Goal: Information Seeking & Learning: Find contact information

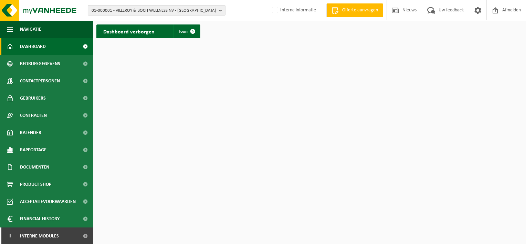
click at [158, 14] on span "01-000001 - VILLEROY & BOCH WELLNESS NV - ROESELARE" at bounding box center [154, 11] width 125 height 10
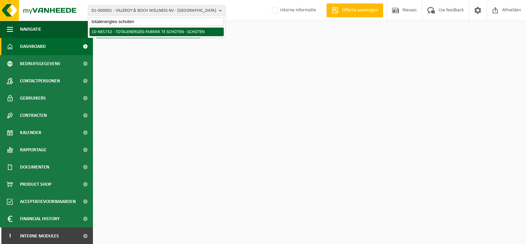
type input "totalenergies schoten"
click at [158, 31] on li "10-985732 - TOTALENERGIES-FABRIEK TE SCHOTEN - SCHOTEN" at bounding box center [157, 32] width 134 height 9
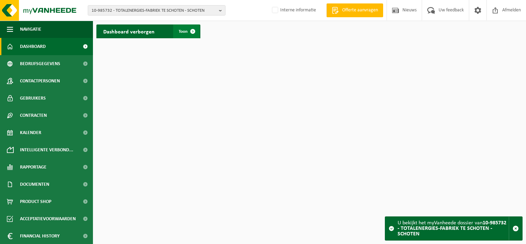
click at [191, 33] on span at bounding box center [193, 31] width 14 height 14
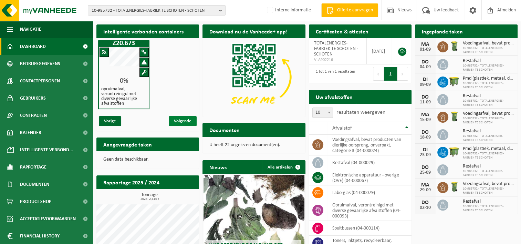
click at [190, 118] on span "Volgende" at bounding box center [183, 121] width 28 height 10
click at [187, 10] on span "10-985732 - TOTALENERGIES-FABRIEK TE SCHOTEN - SCHOTEN" at bounding box center [154, 11] width 125 height 10
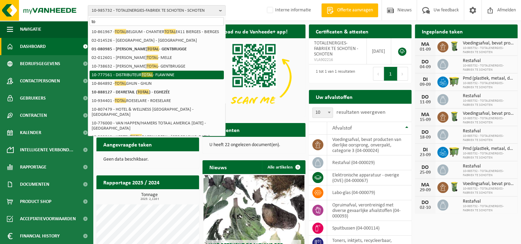
type input "t"
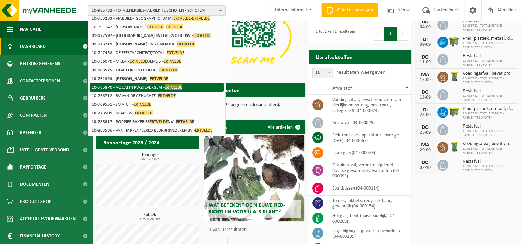
scroll to position [48, 0]
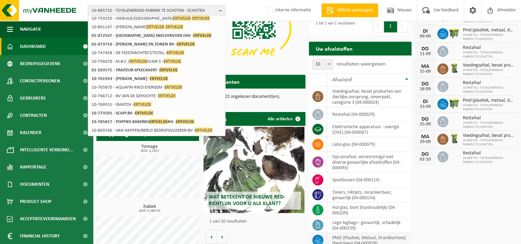
type input "ertvelde"
click at [100, 11] on span "10-985732 - TOTALENERGIES-FABRIEK TE SCHOTEN - SCHOTEN" at bounding box center [154, 11] width 125 height 10
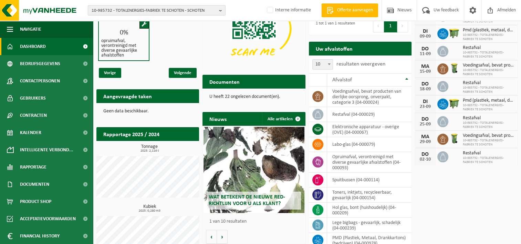
click at [138, 12] on span "10-985732 - TOTALENERGIES-FABRIEK TE SCHOTEN - SCHOTEN" at bounding box center [154, 11] width 125 height 10
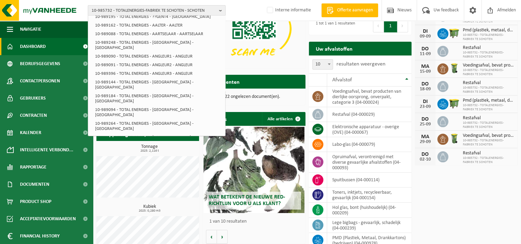
scroll to position [0, 0]
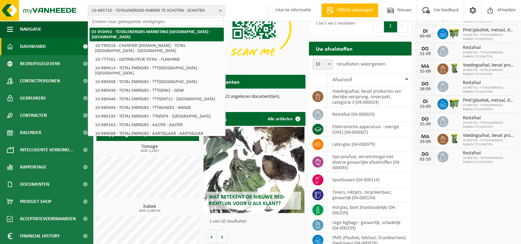
paste input "10-985719"
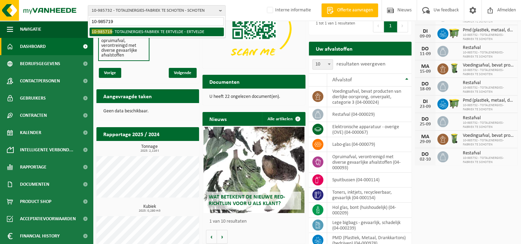
type input "10-985719"
click at [139, 28] on li "10-985719 - TOTALENERGIES-FABRIEK TE ERTVELDE - ERTVELDE" at bounding box center [157, 32] width 134 height 9
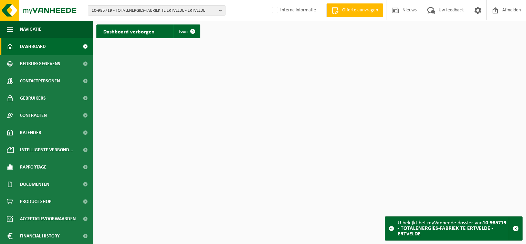
click at [190, 39] on div "Dashboard verborgen Toon" at bounding box center [148, 31] width 107 height 21
click at [188, 34] on span at bounding box center [193, 31] width 14 height 14
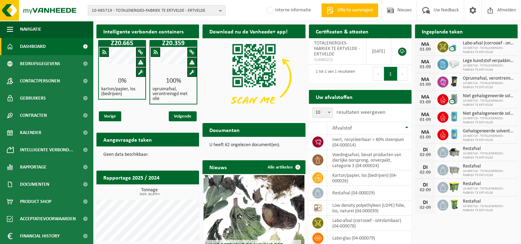
click at [140, 10] on span "10-985719 - TOTALENERGIES-FABRIEK TE ERTVELDE - ERTVELDE" at bounding box center [154, 11] width 125 height 10
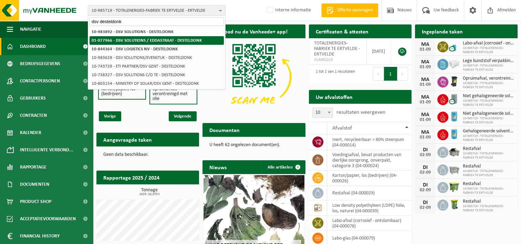
type input "dsv desteldonk"
click at [174, 41] on strong "01-077966 - DSV SOLUTIONS / EDDASTRAAT - DESTELDONK" at bounding box center [147, 40] width 110 height 4
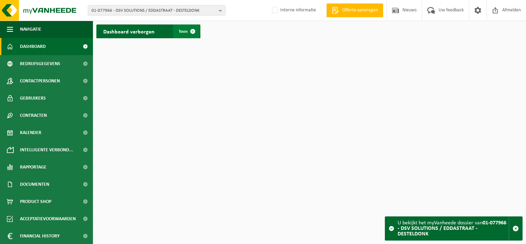
click at [184, 32] on span "Toon" at bounding box center [183, 31] width 9 height 4
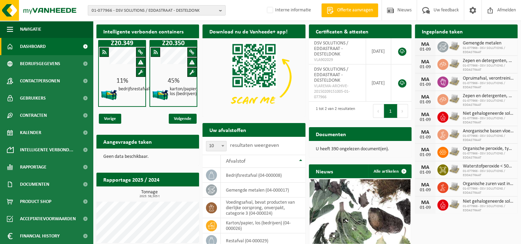
click at [138, 8] on span "01-077966 - DSV SOLUTIONS / EDDASTRAAT - DESTELDONK" at bounding box center [154, 11] width 125 height 10
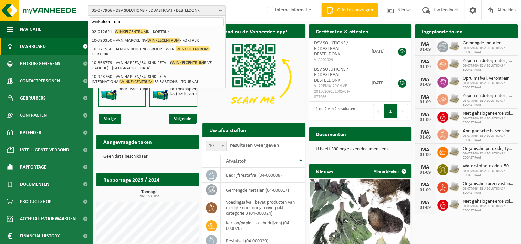
type input "winkelcentrum"
click at [124, 34] on li "02-012621 - WINKELCENTRUM K - KORTRIJK" at bounding box center [157, 32] width 134 height 9
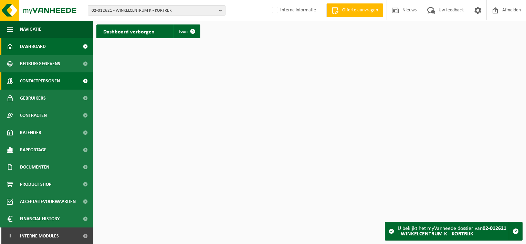
click at [32, 76] on span "Contactpersonen" at bounding box center [40, 80] width 40 height 17
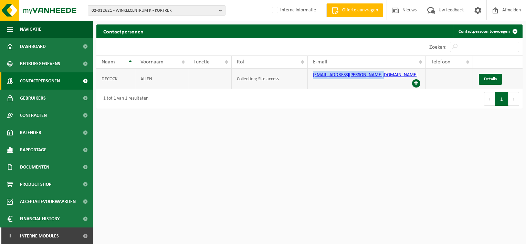
drag, startPoint x: 381, startPoint y: 80, endPoint x: 303, endPoint y: 79, distance: 78.5
click at [303, 79] on tr "DECOCK ALIEN Collection; Site access alien.decock@scms-ceusters.be Details" at bounding box center [309, 79] width 426 height 21
copy tr "alien.decock@scms-ceusters.be"
click at [51, 97] on link "Gebruikers" at bounding box center [46, 98] width 93 height 17
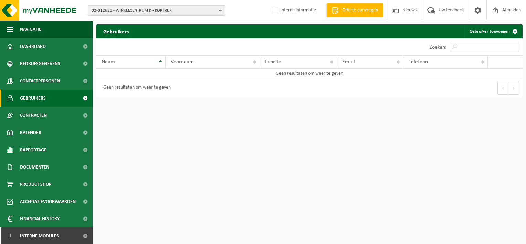
click at [122, 12] on span "02-012621 - WINKELCENTRUM K - KORTRIJK" at bounding box center [154, 11] width 125 height 10
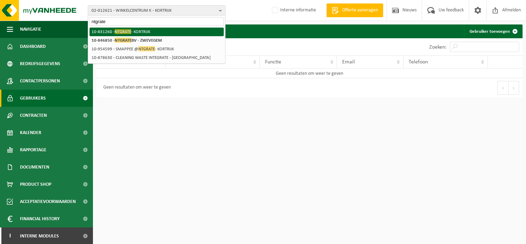
type input "ntgrate"
click at [121, 32] on span "NTGRATE" at bounding box center [123, 31] width 17 height 5
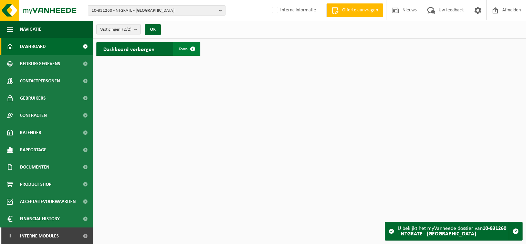
click at [189, 51] on span at bounding box center [193, 49] width 14 height 14
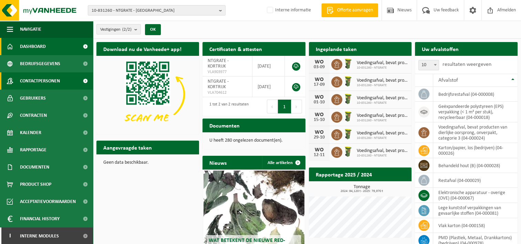
click at [45, 84] on span "Contactpersonen" at bounding box center [40, 80] width 40 height 17
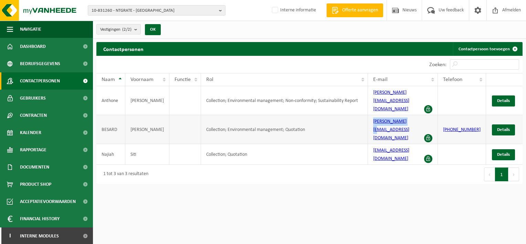
drag, startPoint x: 411, startPoint y: 106, endPoint x: 369, endPoint y: 106, distance: 41.7
click at [369, 115] on td "[PERSON_NAME][EMAIL_ADDRESS][DOMAIN_NAME]" at bounding box center [403, 129] width 70 height 29
copy link "[PERSON_NAME][EMAIL_ADDRESS][DOMAIN_NAME]"
click at [136, 11] on span "10-831260 - NTGRATE - [GEOGRAPHIC_DATA]" at bounding box center [154, 11] width 125 height 10
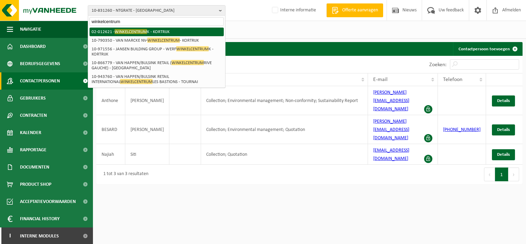
type input "winkelcentrum"
click at [124, 35] on li "02-012621 - WINKELCENTRUM K - KORTRIJK" at bounding box center [157, 32] width 134 height 9
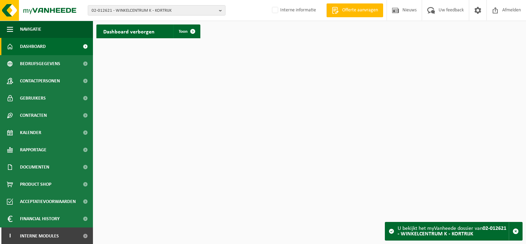
drag, startPoint x: 107, startPoint y: 9, endPoint x: 207, endPoint y: 224, distance: 236.9
click at [207, 224] on html "02-012621 - WINKELCENTRUM K - KORTRIJK 01-081380 - NV K IN KORTRIJK - ELSENE 02…" at bounding box center [263, 122] width 526 height 244
click at [41, 78] on span "Contactpersonen" at bounding box center [40, 80] width 40 height 17
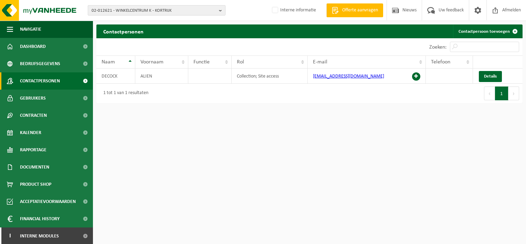
click at [172, 12] on span "02-012621 - WINKELCENTRUM K - KORTRIJK" at bounding box center [154, 11] width 125 height 10
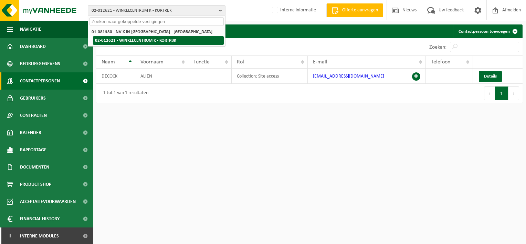
drag, startPoint x: 183, startPoint y: 43, endPoint x: 340, endPoint y: 109, distance: 170.1
click at [351, 112] on html "02-012621 - WINKELCENTRUM K - KORTRIJK 01-081380 - NV K IN KORTRIJK - ELSENE 02…" at bounding box center [263, 122] width 526 height 244
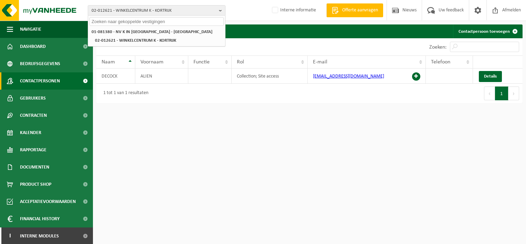
click at [146, 230] on html "02-012621 - WINKELCENTRUM K - KORTRIJK 01-081380 - NV K IN KORTRIJK - ELSENE 02…" at bounding box center [263, 122] width 526 height 244
